Goal: Communication & Community: Answer question/provide support

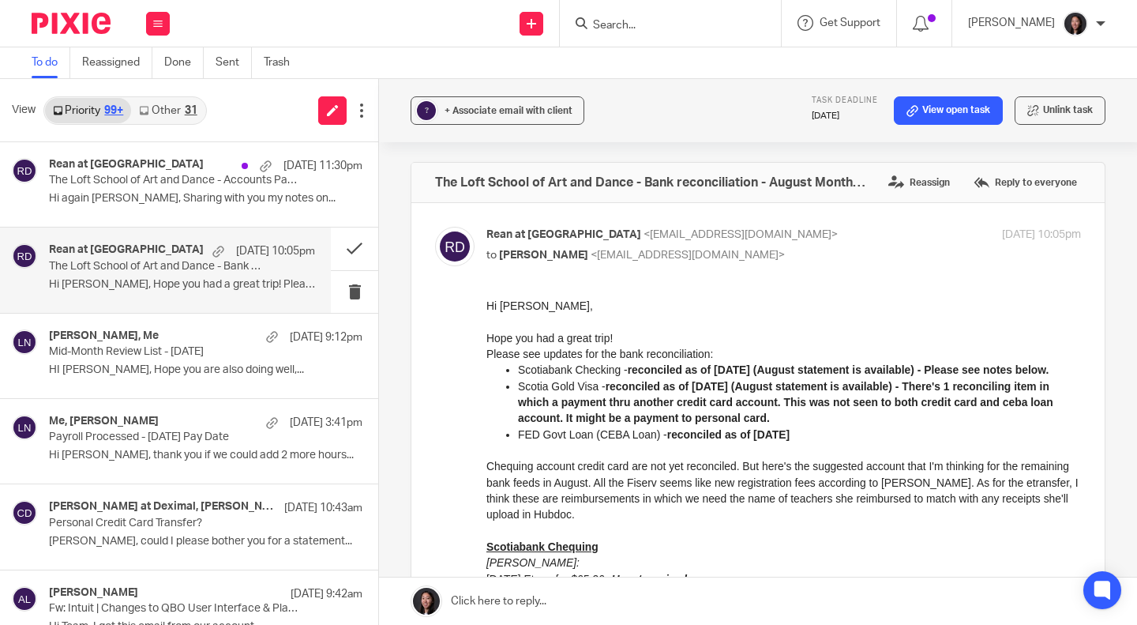
click at [1007, 185] on label "Reply to everyone" at bounding box center [1025, 183] width 111 height 24
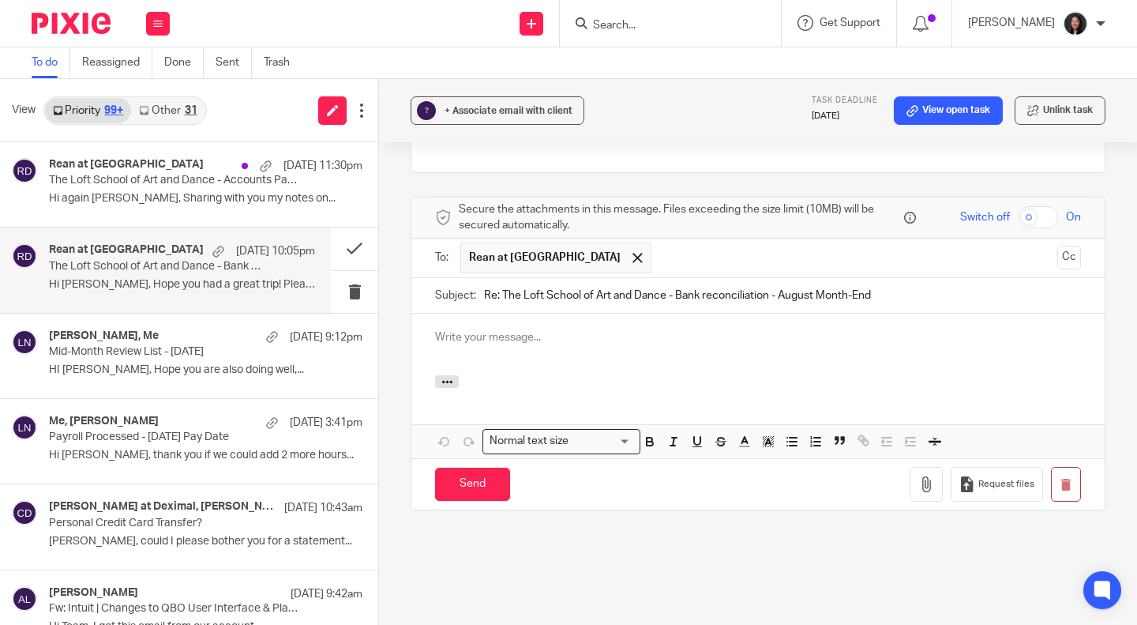
click at [570, 329] on p at bounding box center [758, 337] width 646 height 16
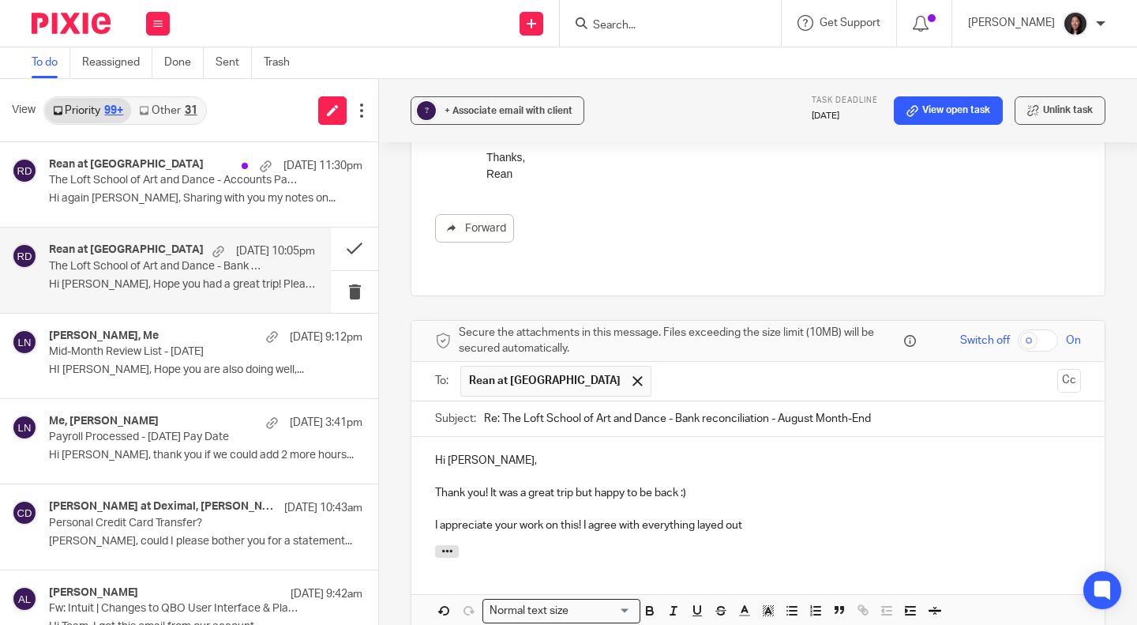
scroll to position [853, 0]
click at [712, 512] on div "Hi Rean, Thank you! It was a great trip but happy to be back :) I appreciate yo…" at bounding box center [759, 492] width 694 height 107
click at [709, 520] on p "I appreciate your work on this! I agree with everything layed out" at bounding box center [758, 528] width 646 height 16
click at [707, 520] on p "I appreciate your work on this! I agree with everything layed out" at bounding box center [758, 528] width 646 height 16
click at [803, 520] on p "I appreciate your work on this! I agree with everything layed out" at bounding box center [758, 528] width 646 height 16
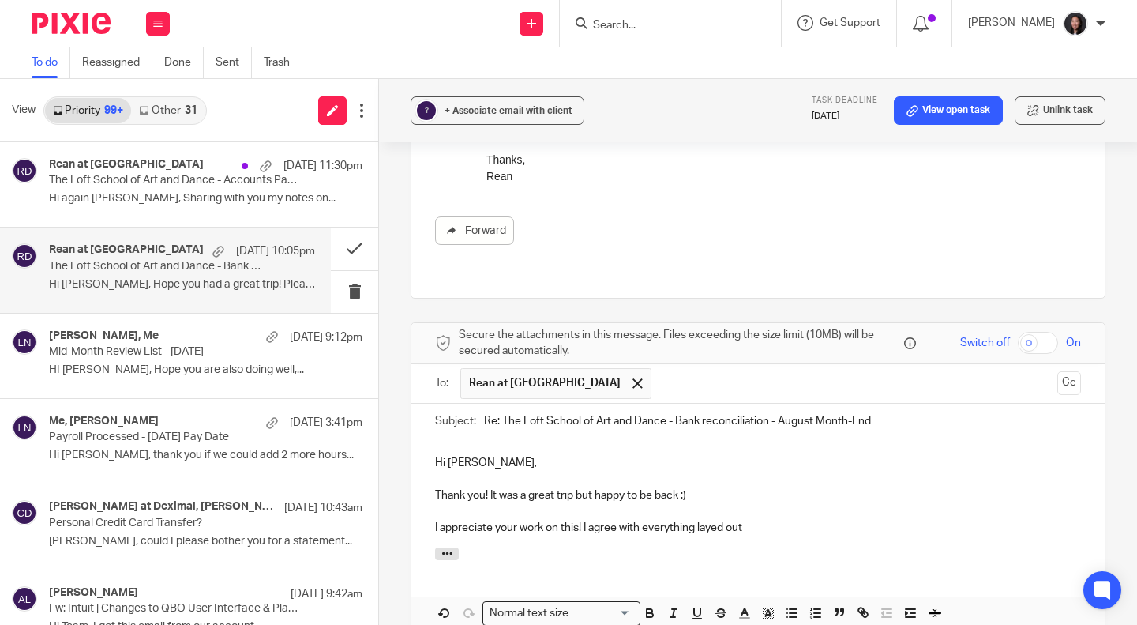
drag, startPoint x: 712, startPoint y: 496, endPoint x: 589, endPoint y: 506, distance: 123.6
click at [589, 520] on p "I appreciate your work on this! I agree with everything layed out" at bounding box center [758, 528] width 646 height 16
click at [744, 520] on p "I appreciate your work on this! I agree with everything layed out" at bounding box center [758, 528] width 646 height 16
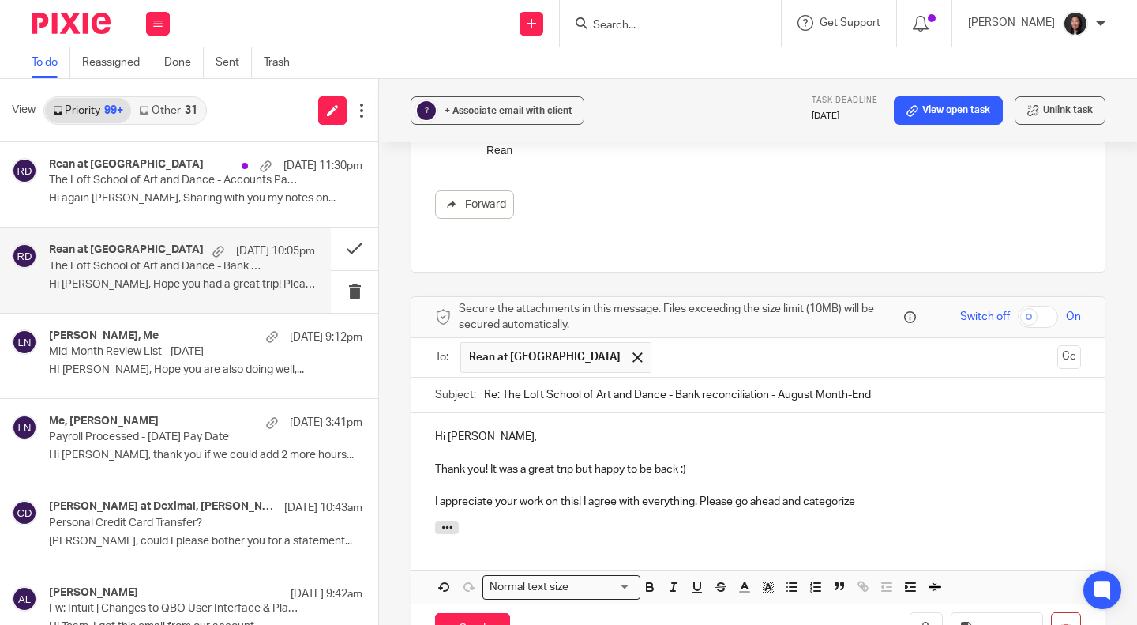
scroll to position [883, 0]
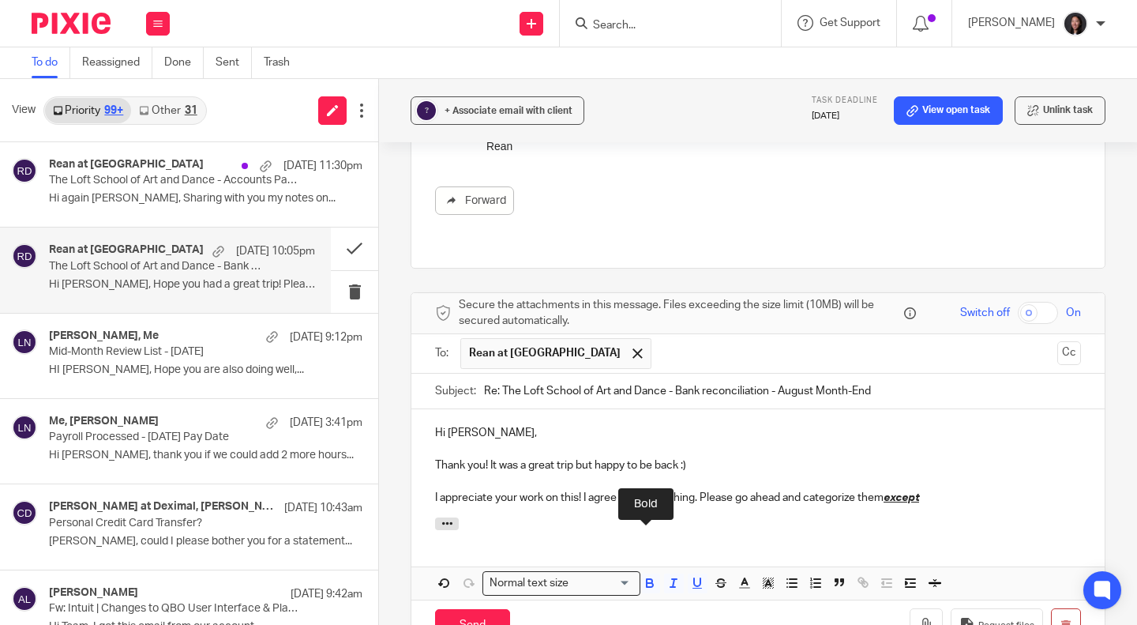
click at [647, 583] on icon "button" at bounding box center [650, 585] width 6 height 4
click at [673, 576] on icon "button" at bounding box center [674, 583] width 14 height 14
click at [694, 578] on icon "button" at bounding box center [697, 582] width 6 height 8
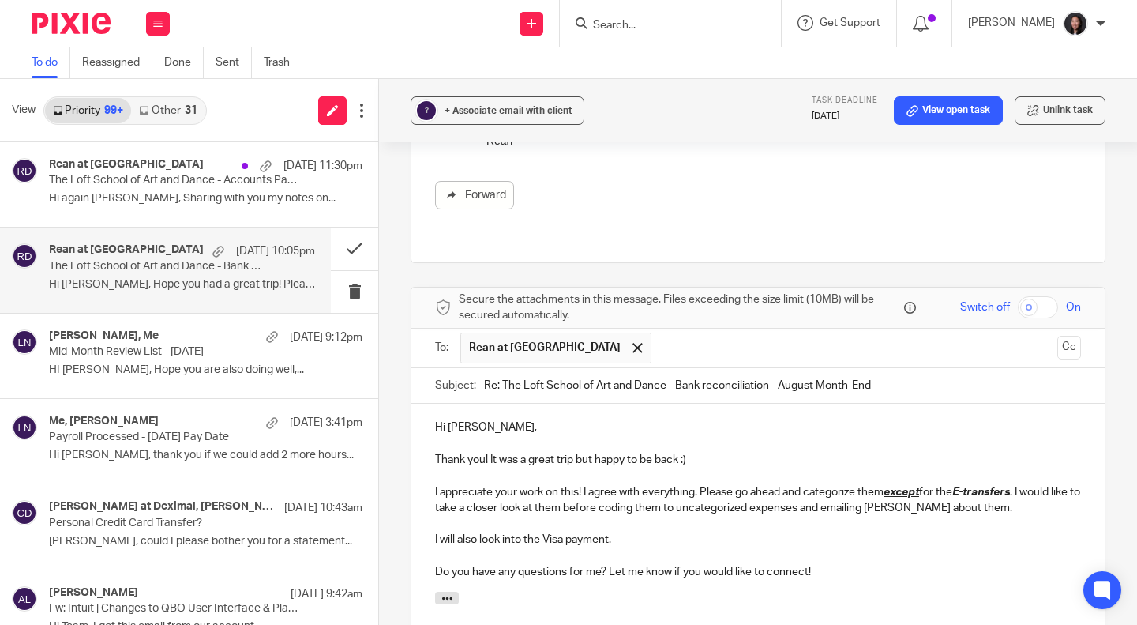
scroll to position [901, 0]
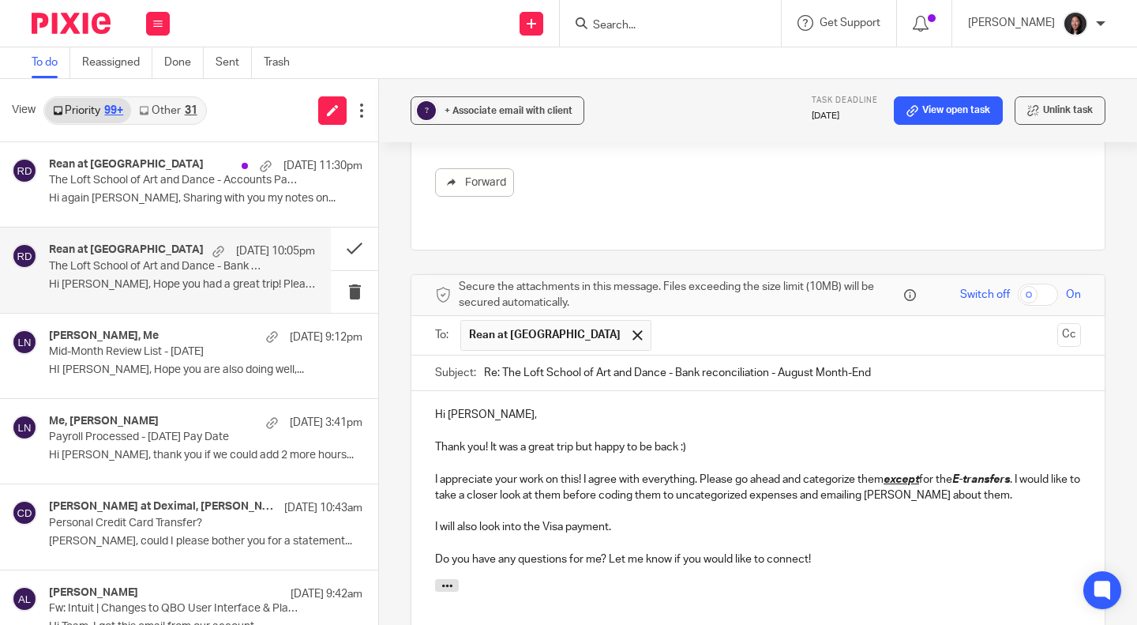
click at [1021, 472] on p "I appreciate your work on this! I agree with everything. Please go ahead and ca…" at bounding box center [758, 488] width 646 height 32
click at [634, 551] on p "Do you have any questions for me? Let me know if you would like to connect!" at bounding box center [758, 559] width 646 height 16
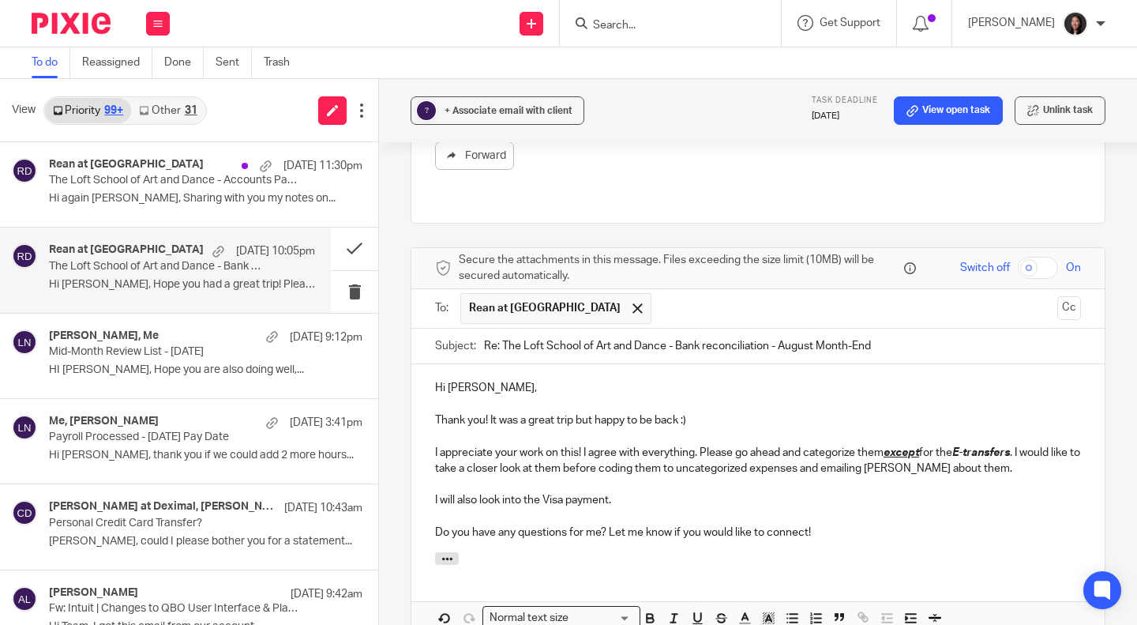
scroll to position [1000, 0]
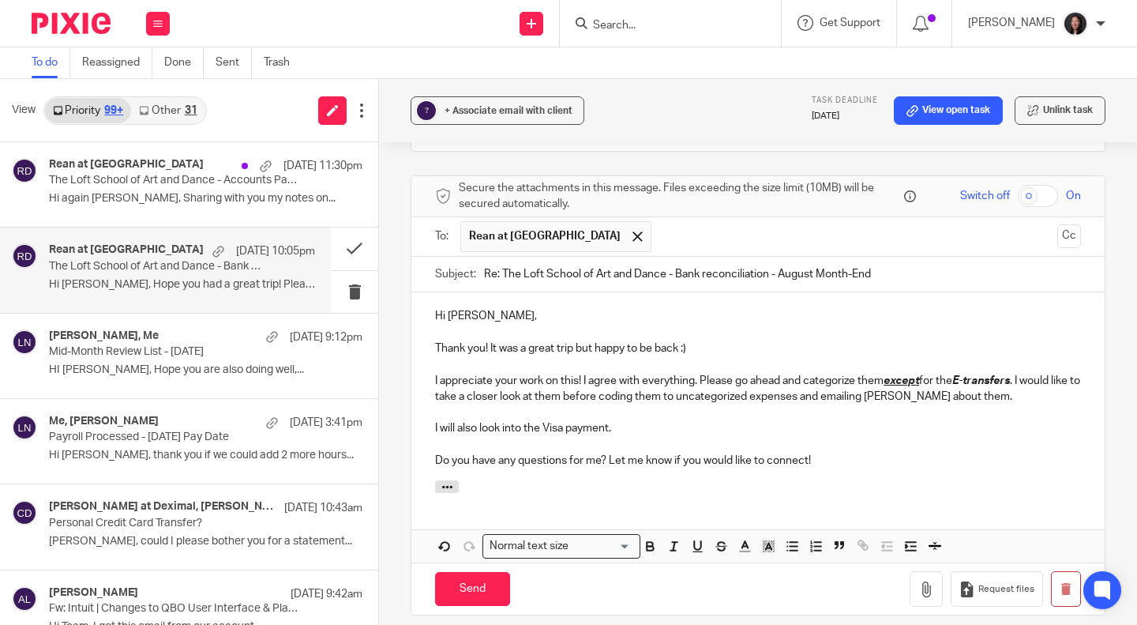
click at [461, 572] on input "Send" at bounding box center [472, 589] width 75 height 34
